Goal: Task Accomplishment & Management: Manage account settings

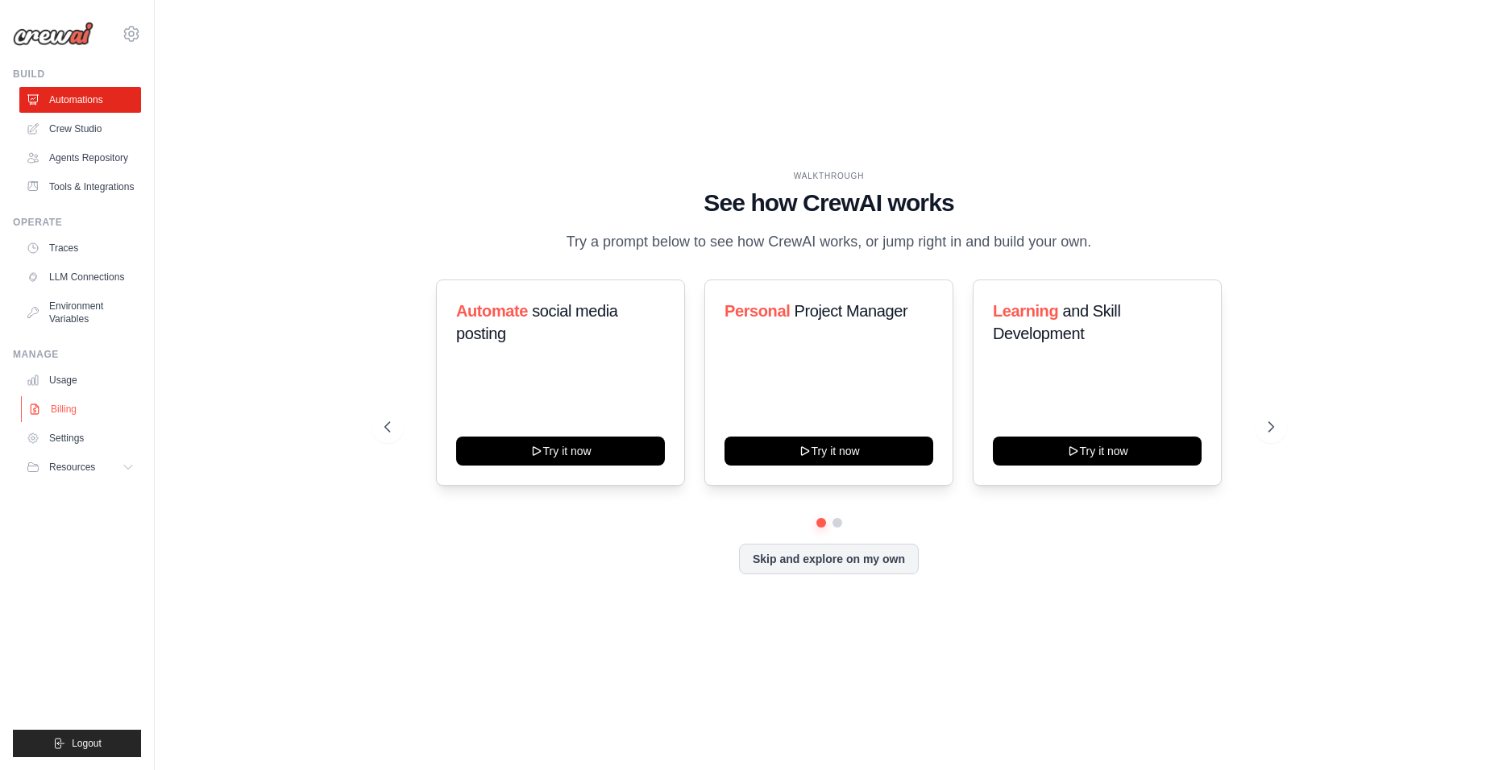
click at [68, 404] on link "Billing" at bounding box center [82, 409] width 122 height 26
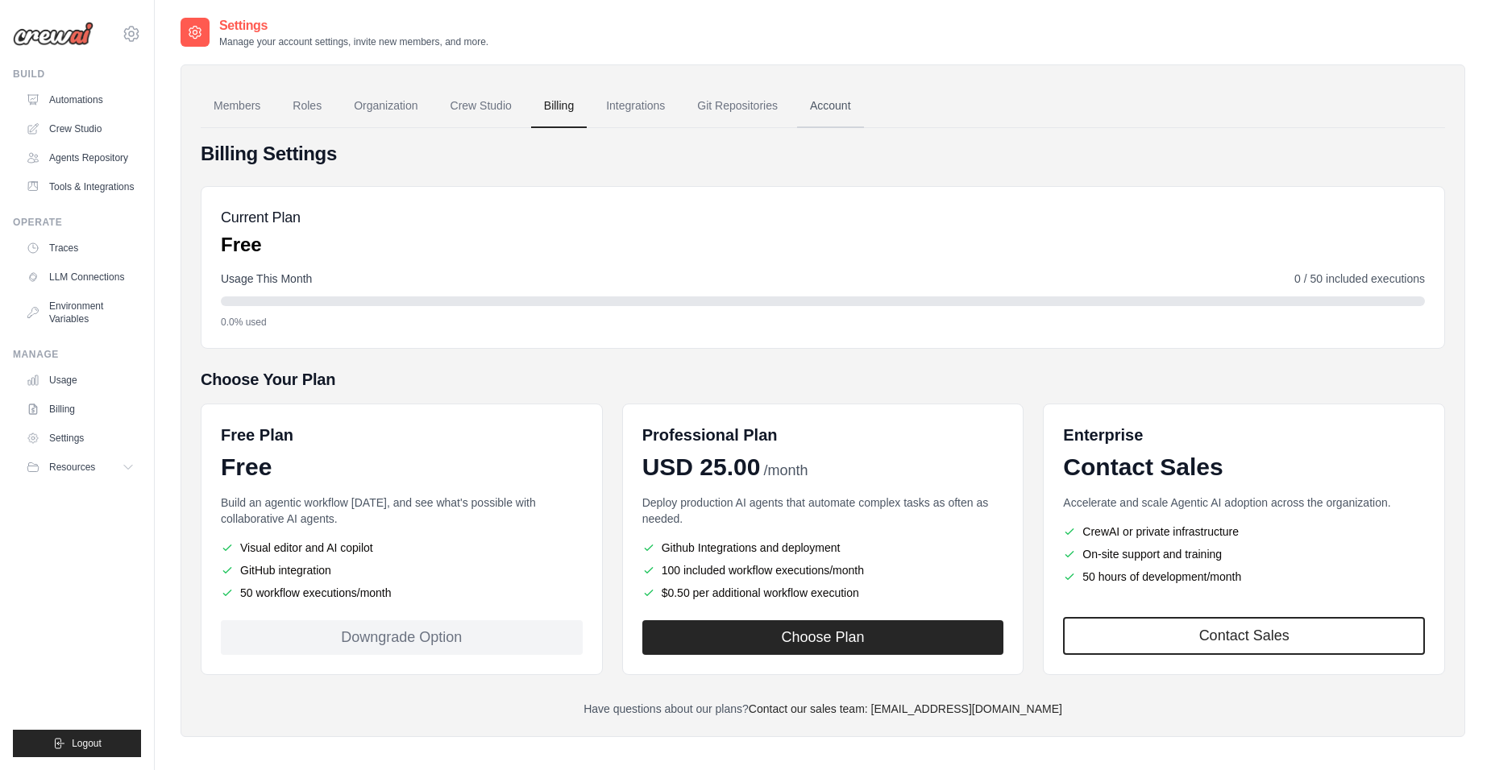
click at [828, 110] on link "Account" at bounding box center [830, 107] width 67 height 44
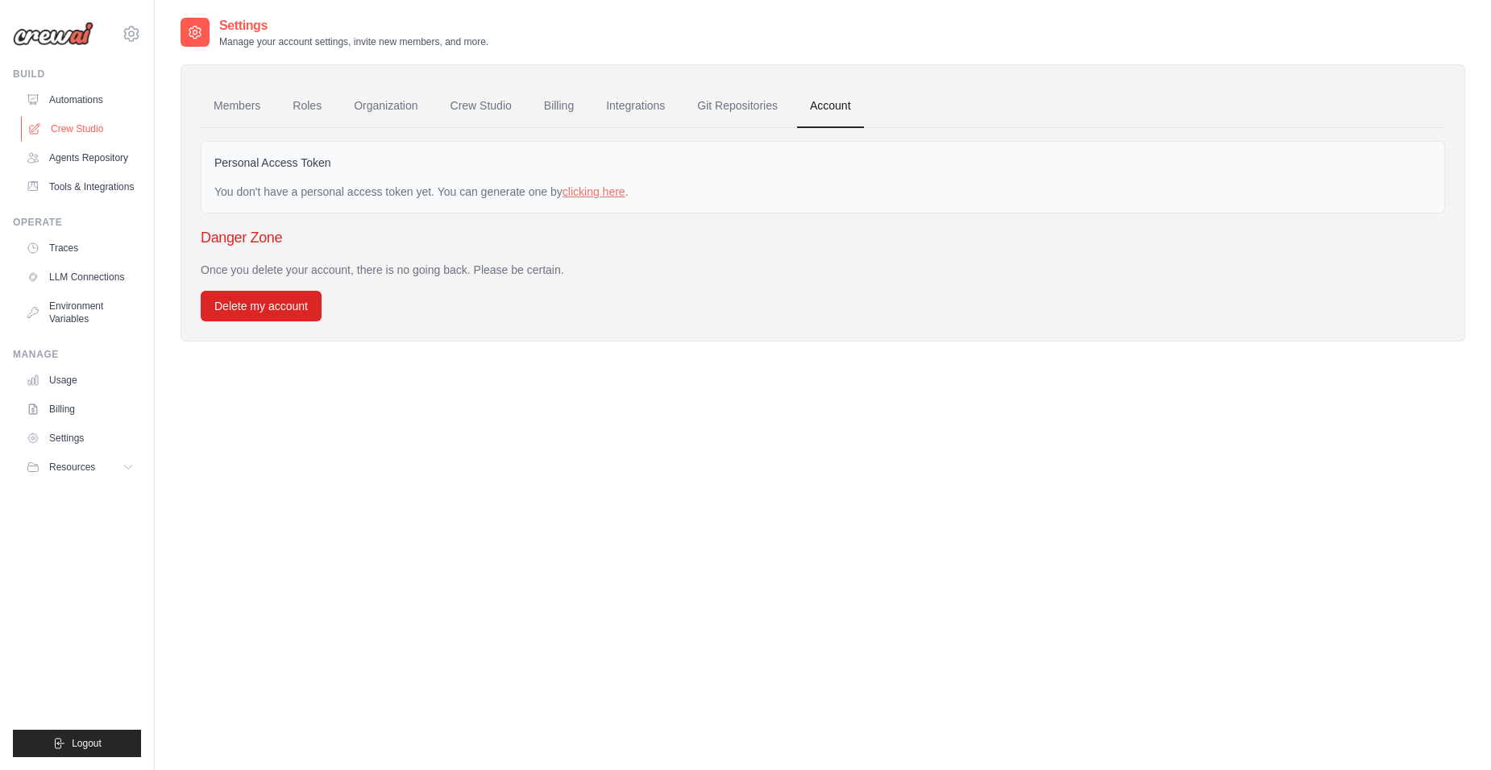
click at [68, 124] on link "Crew Studio" at bounding box center [82, 129] width 122 height 26
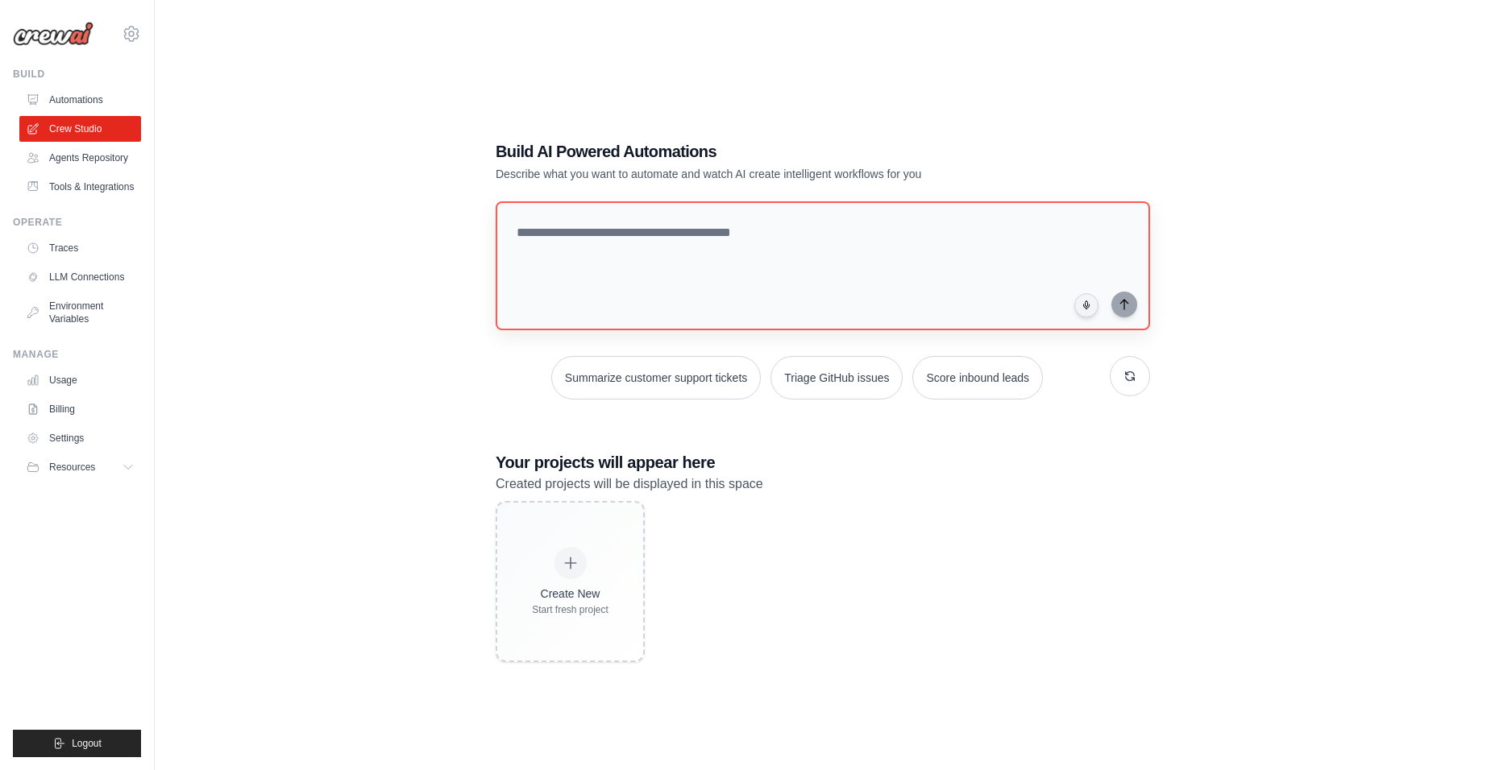
scroll to position [32, 0]
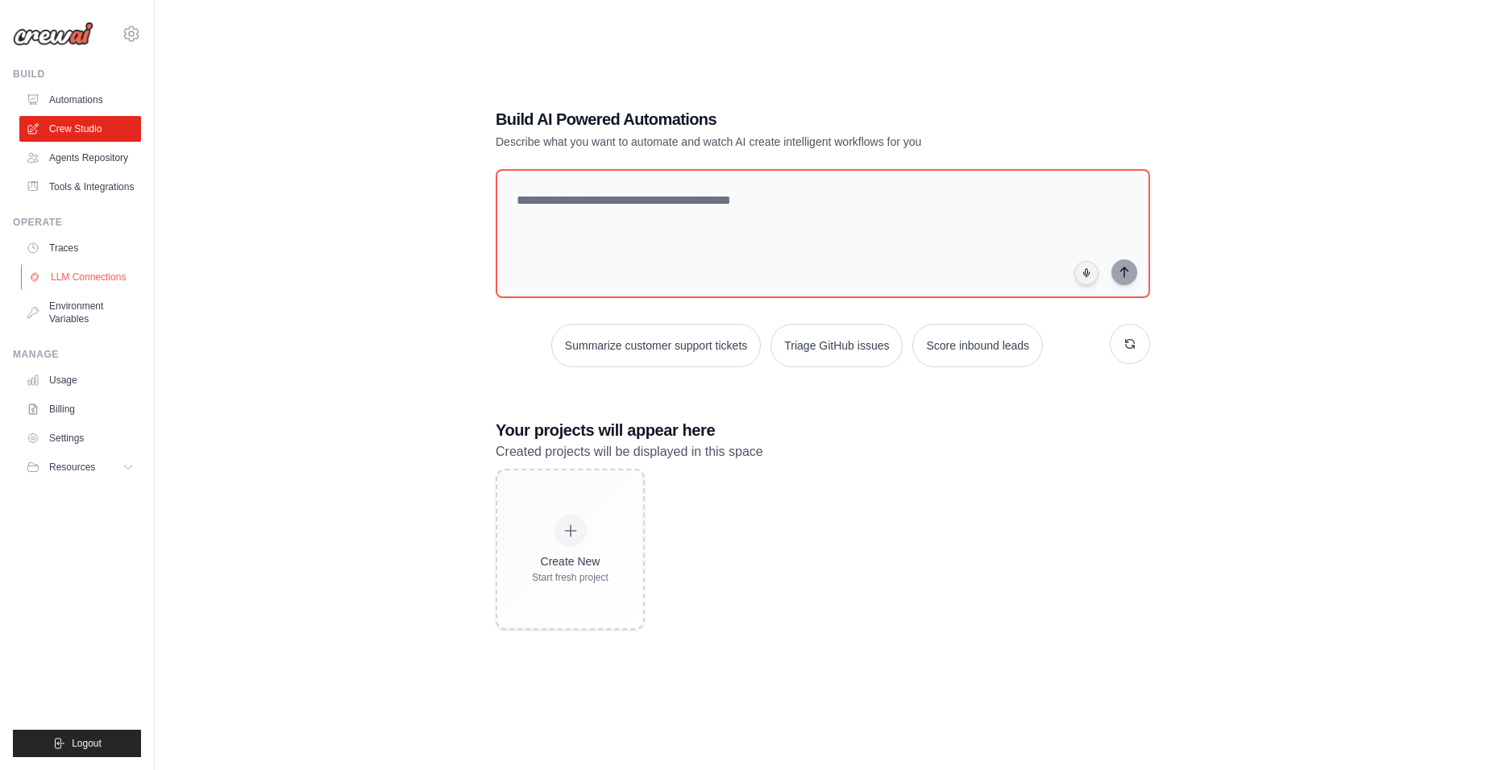
click at [79, 280] on link "LLM Connections" at bounding box center [82, 277] width 122 height 26
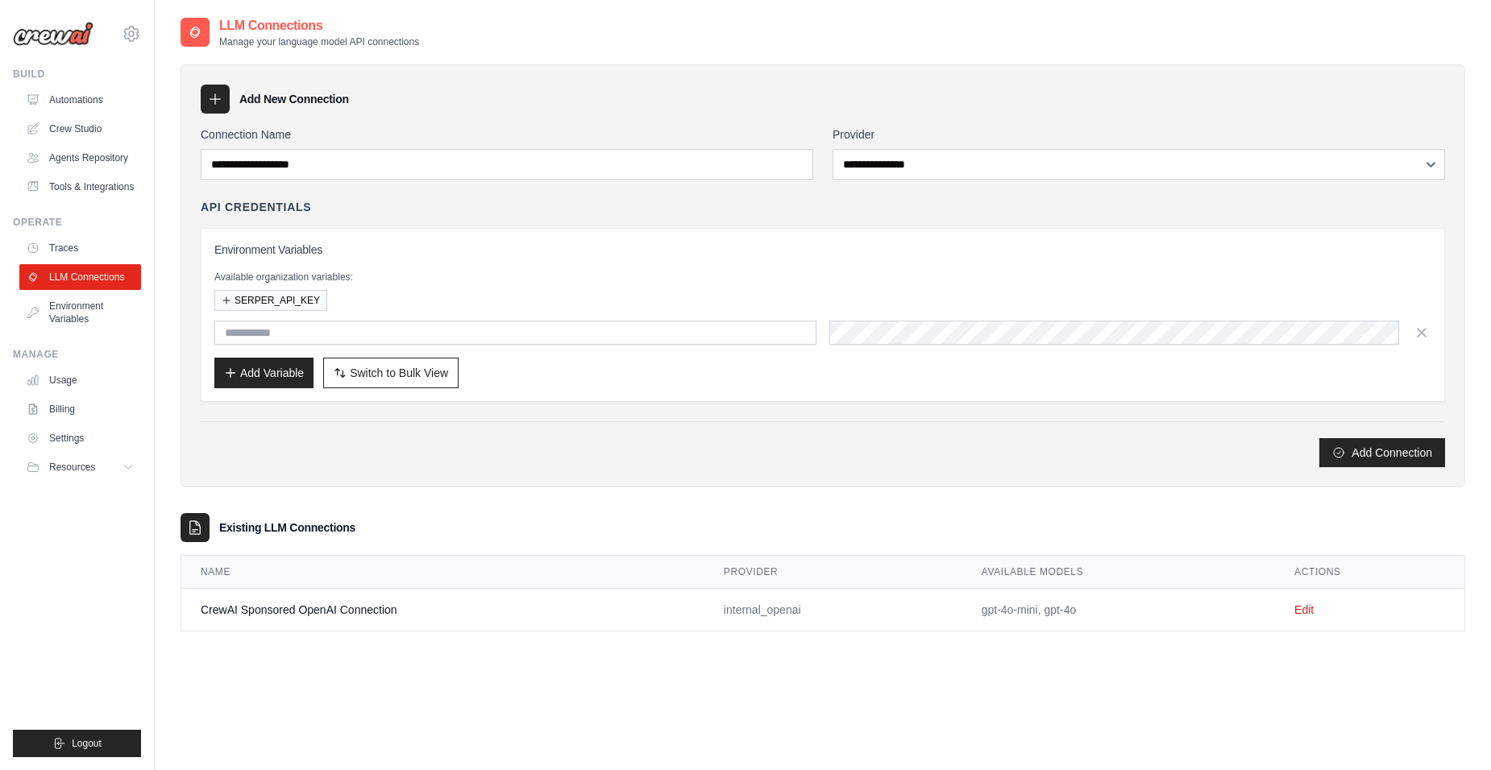
click at [363, 210] on div "API Credentials" at bounding box center [823, 207] width 1244 height 16
click at [443, 116] on div "**********" at bounding box center [822, 275] width 1284 height 423
click at [301, 99] on h3 "Add New Connection" at bounding box center [294, 99] width 110 height 16
click at [85, 92] on link "Automations" at bounding box center [82, 100] width 122 height 26
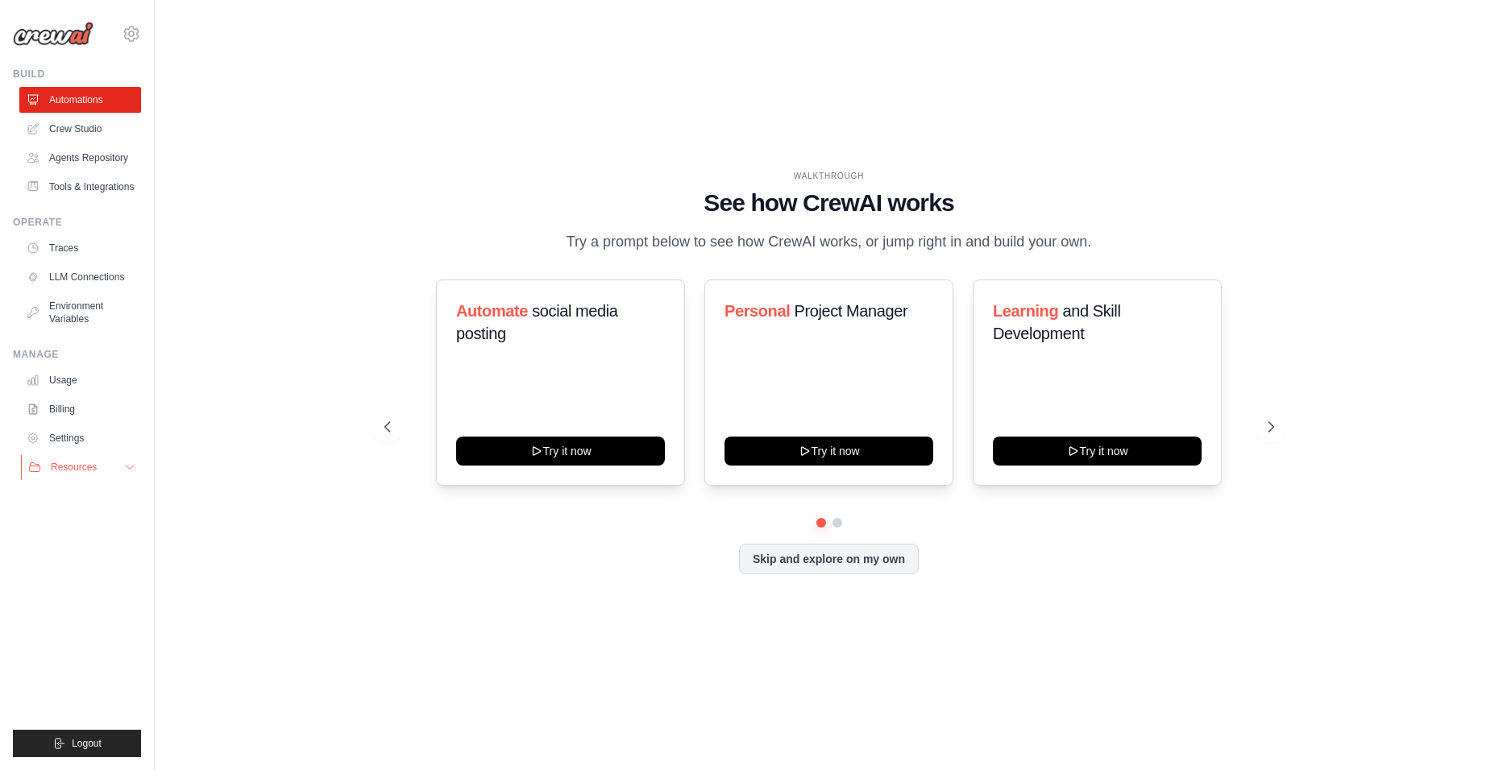
click at [116, 458] on button "Resources" at bounding box center [82, 467] width 122 height 26
click at [61, 382] on link "Usage" at bounding box center [82, 380] width 122 height 26
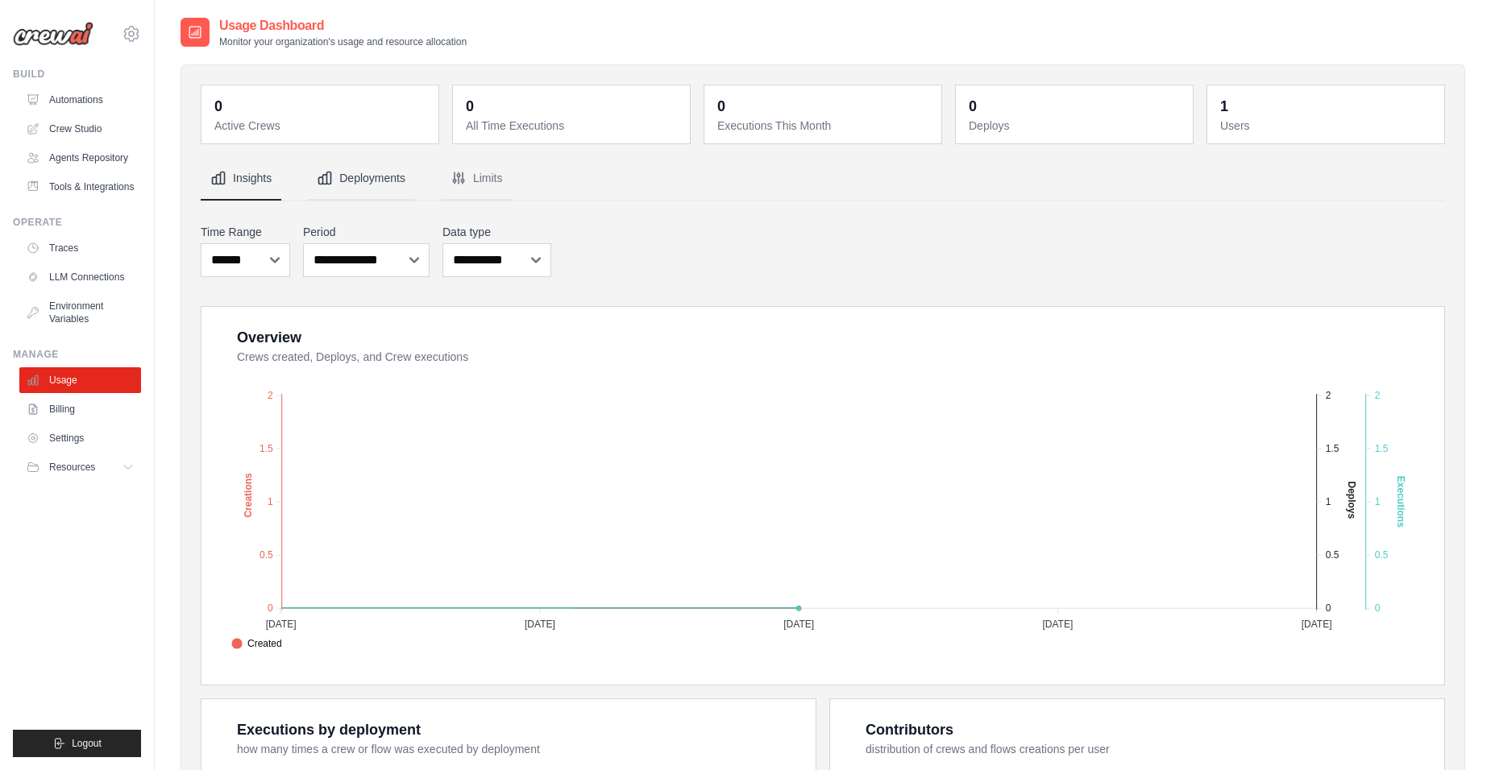
click at [332, 173] on icon "Tabs" at bounding box center [325, 178] width 16 height 16
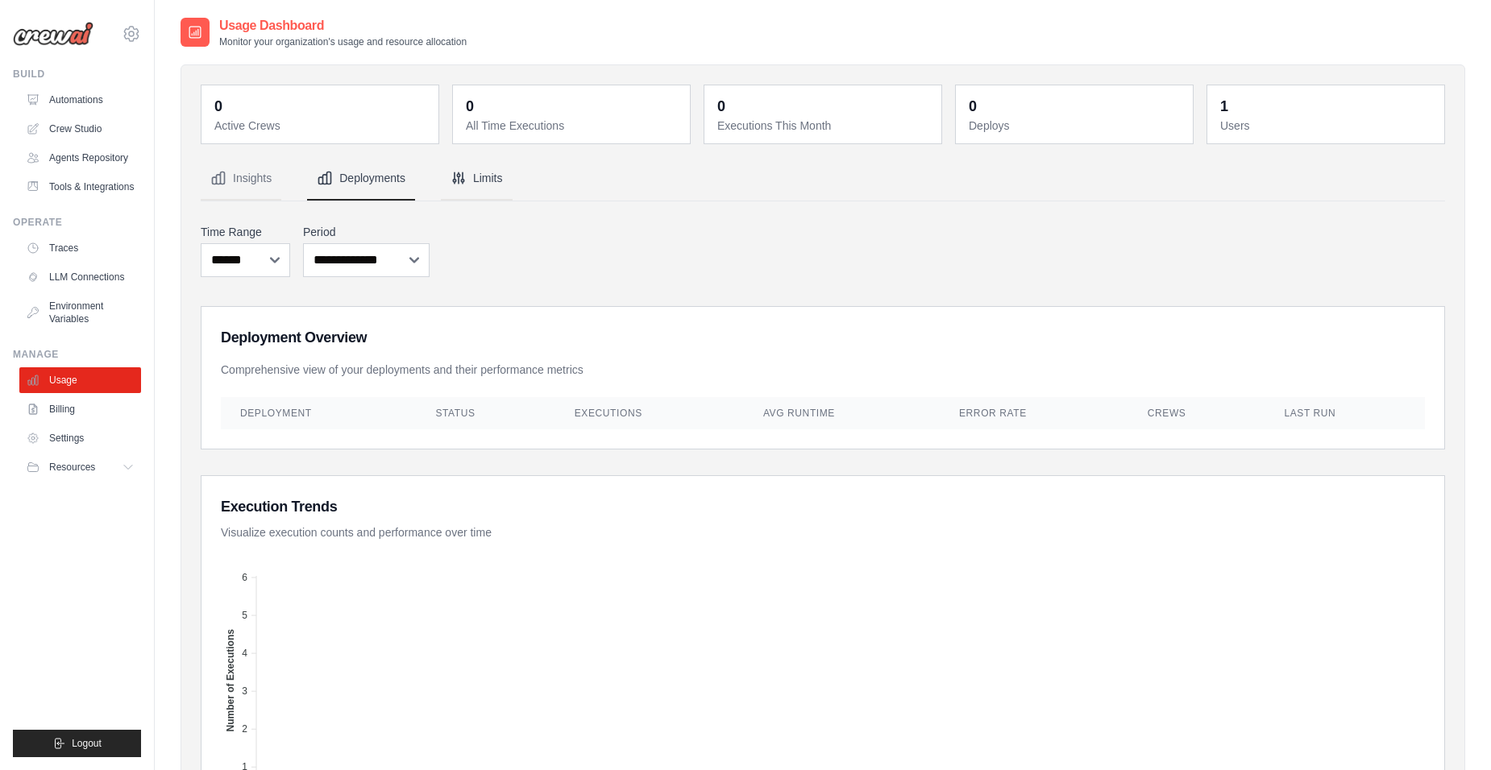
click at [496, 181] on button "Limits" at bounding box center [477, 179] width 72 height 44
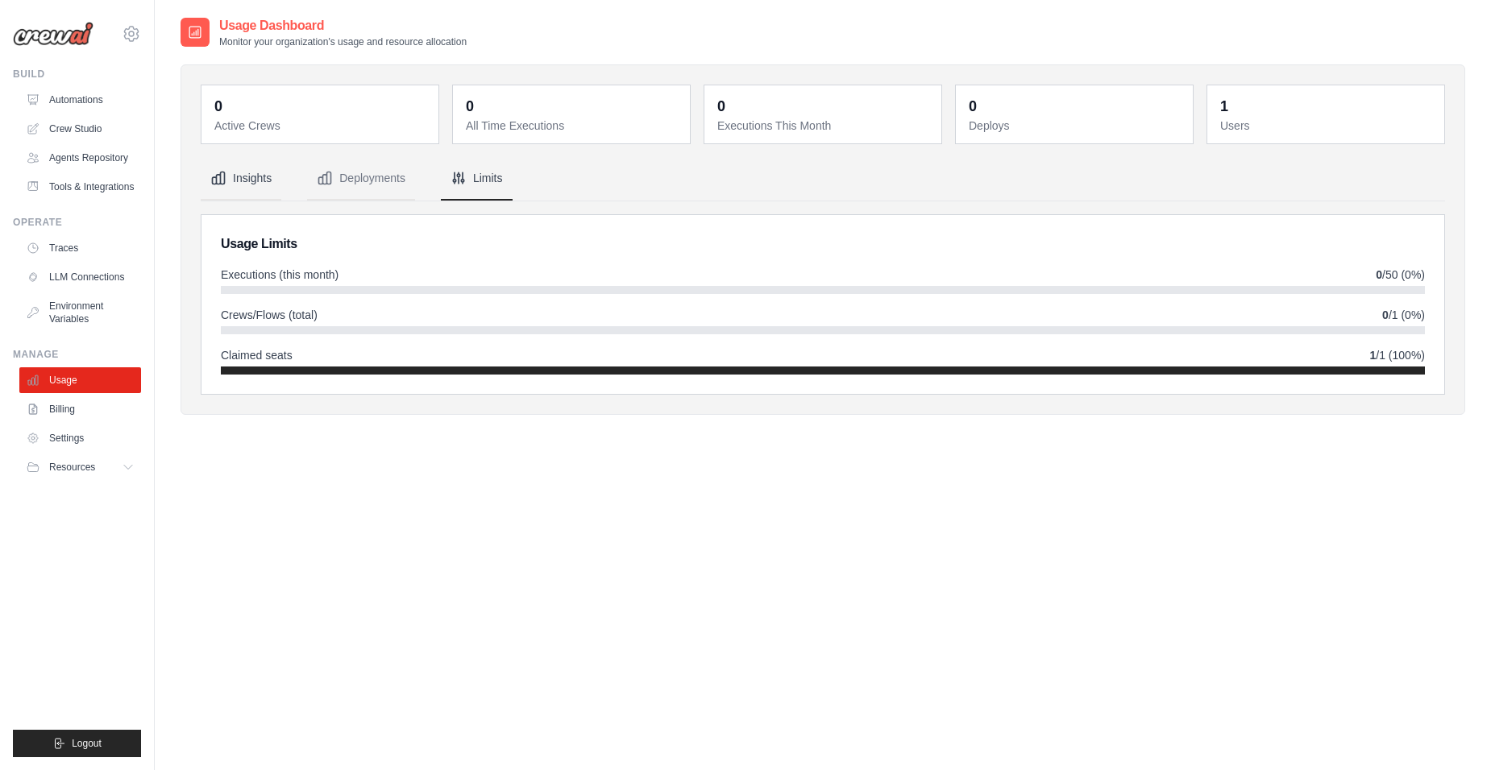
click at [240, 180] on button "Insights" at bounding box center [241, 179] width 81 height 44
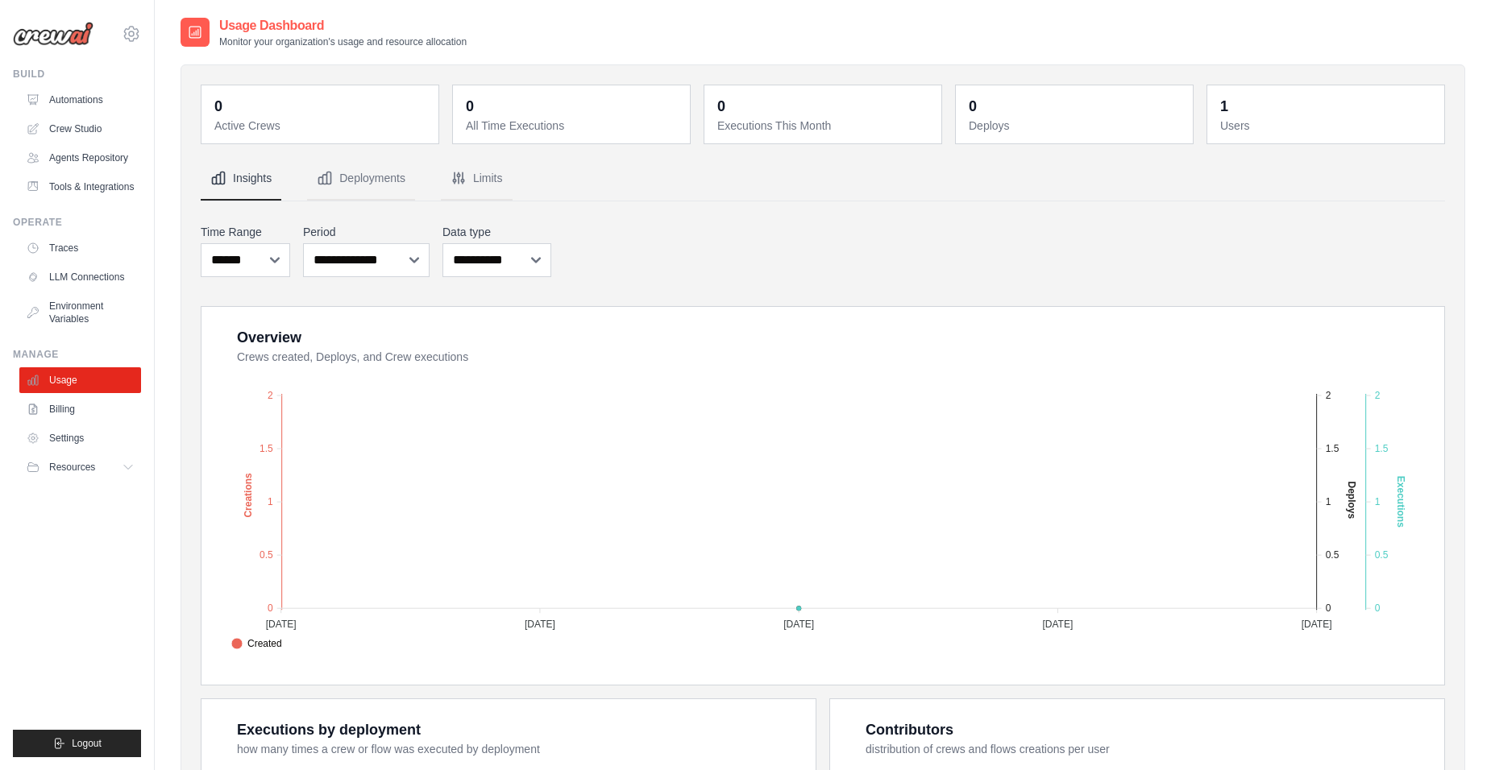
click at [599, 212] on div "**********" at bounding box center [823, 631] width 1244 height 949
click at [587, 164] on nav "Insights Deployments Limits" at bounding box center [823, 179] width 1244 height 44
click at [546, 125] on dt "All Time Executions" at bounding box center [573, 126] width 214 height 16
click at [242, 19] on h2 "Usage Dashboard" at bounding box center [342, 25] width 247 height 19
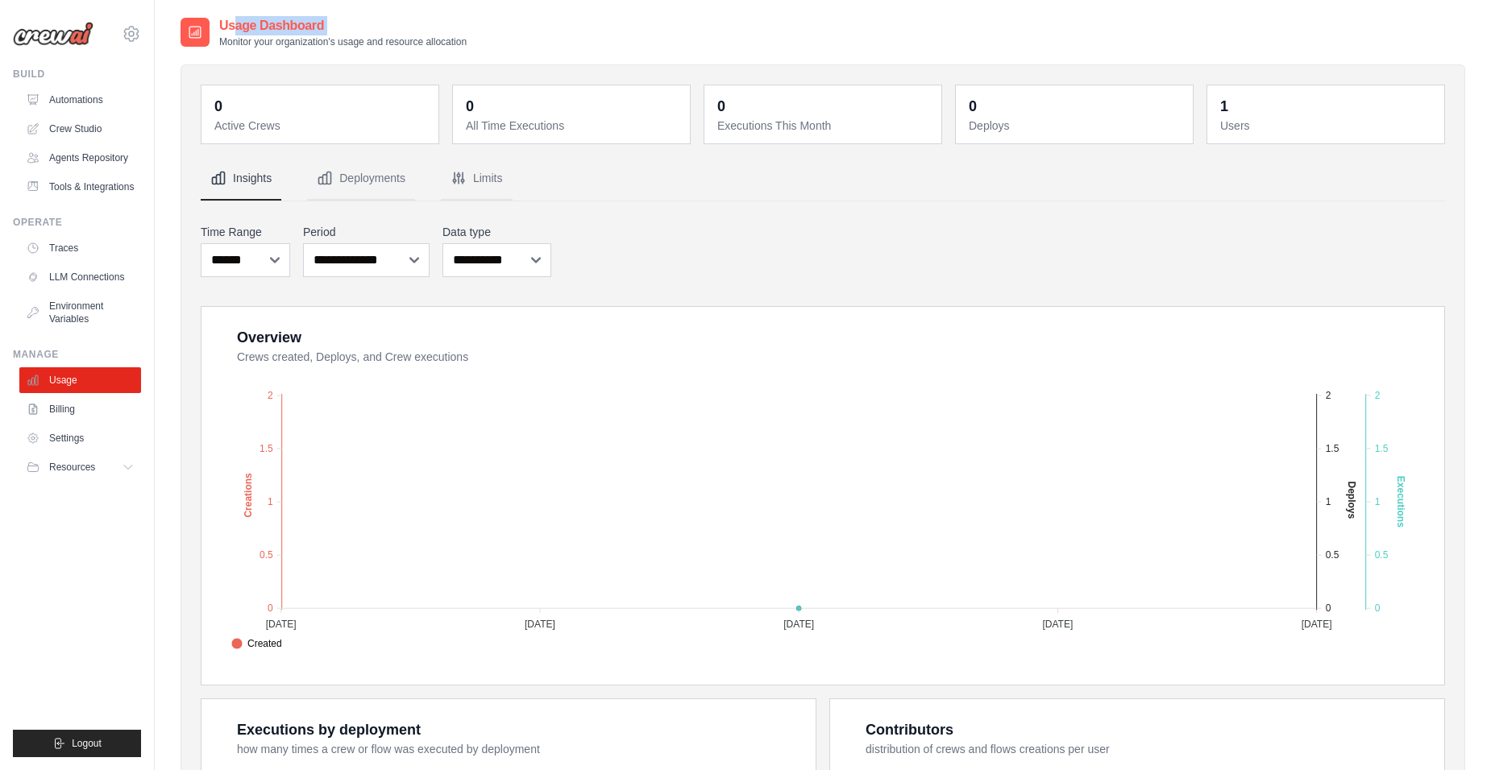
click at [242, 19] on h2 "Usage Dashboard" at bounding box center [342, 25] width 247 height 19
drag, startPoint x: 242, startPoint y: 19, endPoint x: 520, endPoint y: 51, distance: 279.8
click at [520, 51] on div "0 Active Crews 0 All Time Executions 0 Executions This Month 0 Deploys 1 Users" at bounding box center [822, 587] width 1284 height 1078
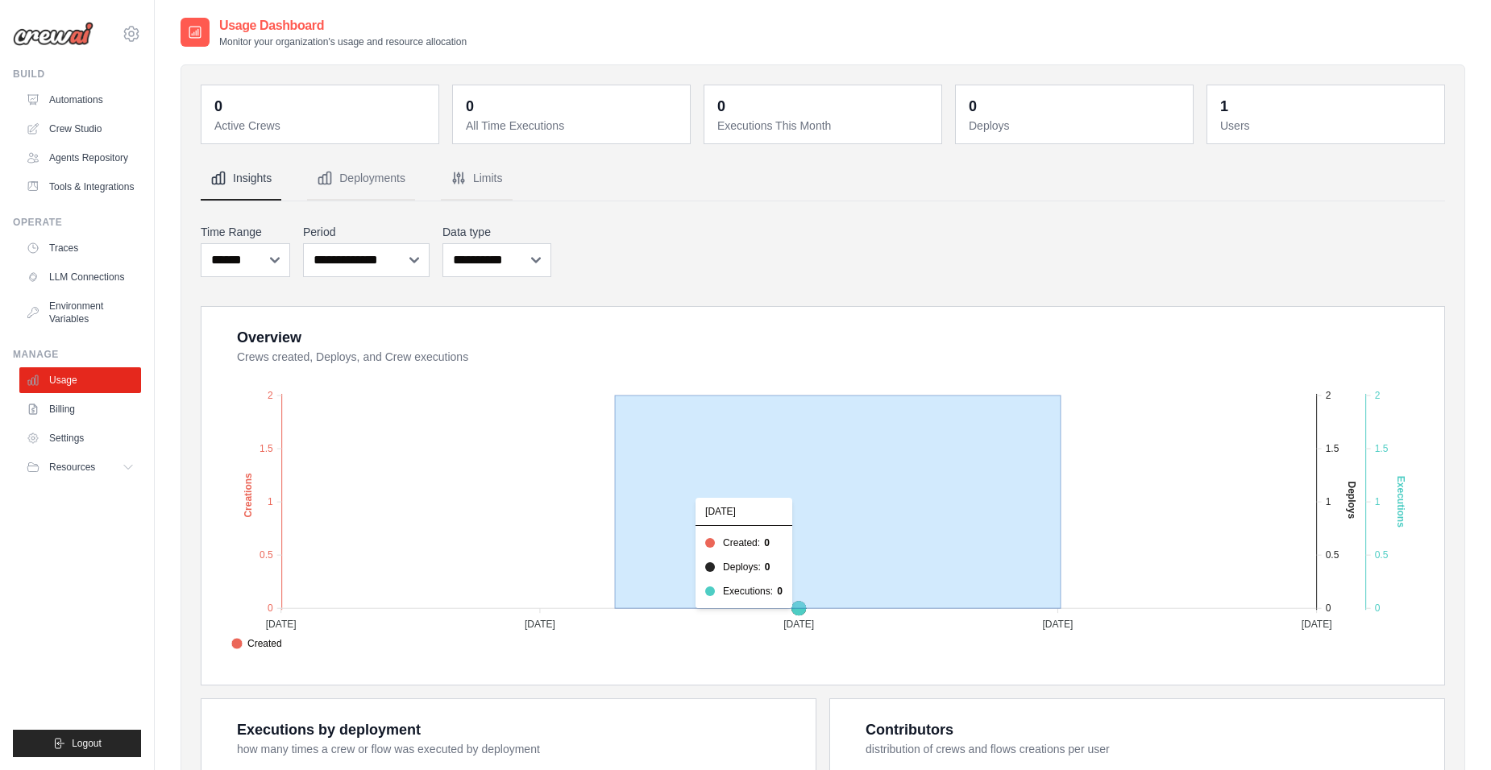
drag, startPoint x: 616, startPoint y: 500, endPoint x: 1068, endPoint y: 504, distance: 452.9
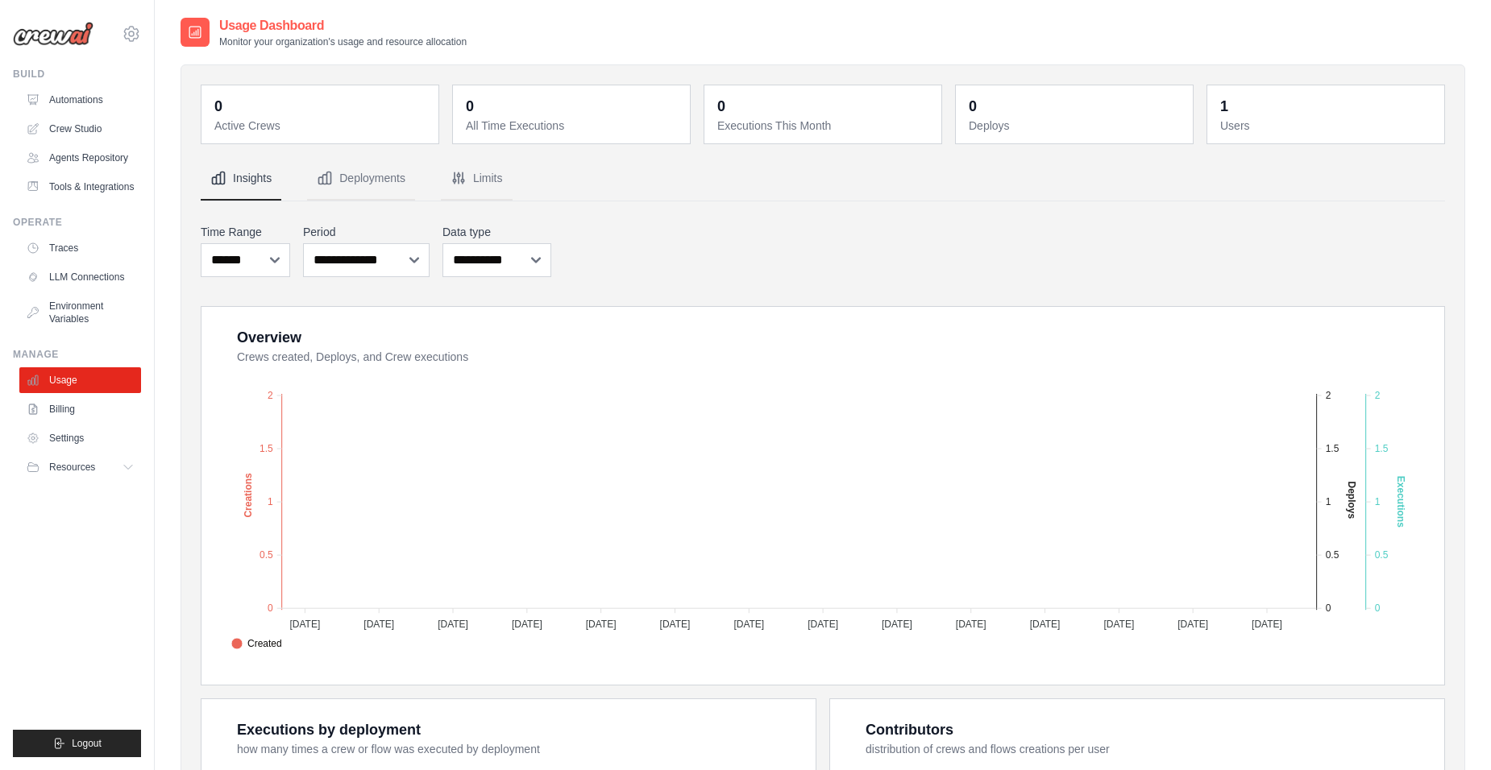
click at [906, 237] on div "**********" at bounding box center [823, 251] width 1244 height 60
